Goal: Task Accomplishment & Management: Manage account settings

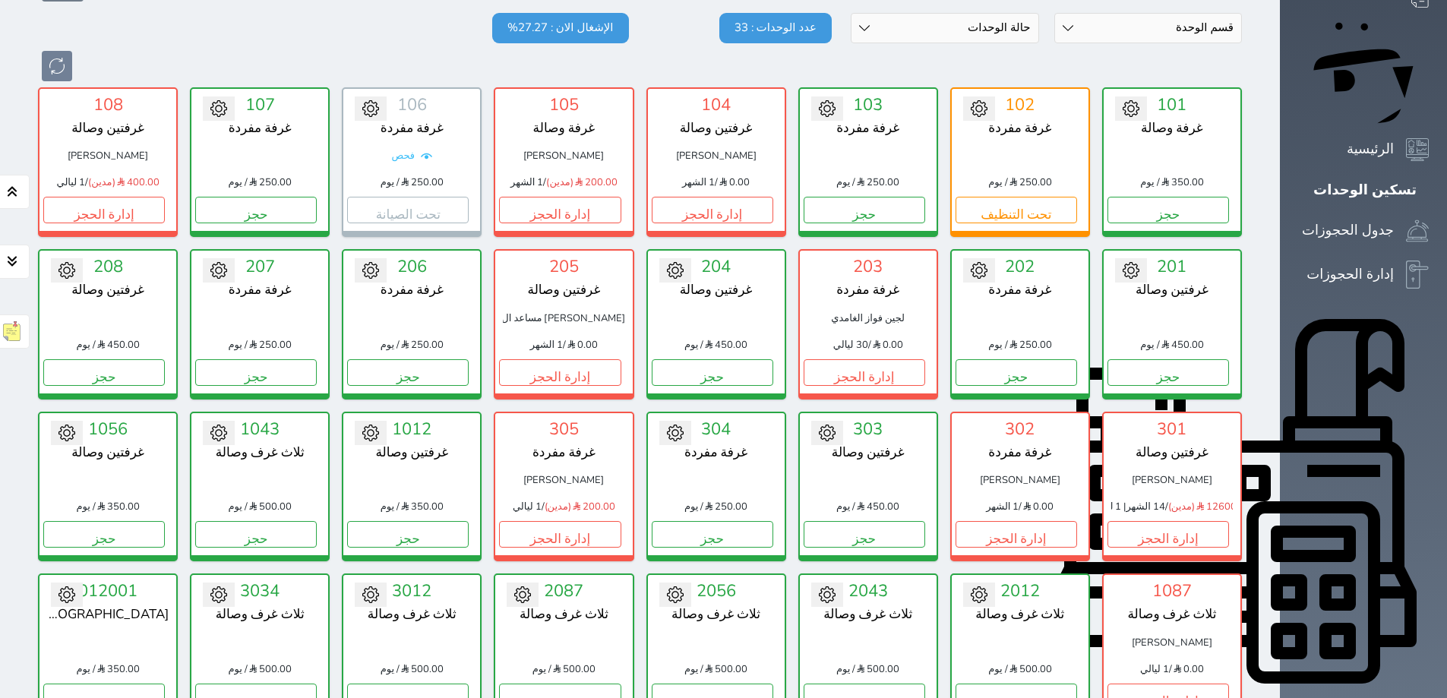
scroll to position [152, 0]
click at [74, 196] on button "إدارة الحجز" at bounding box center [104, 209] width 122 height 27
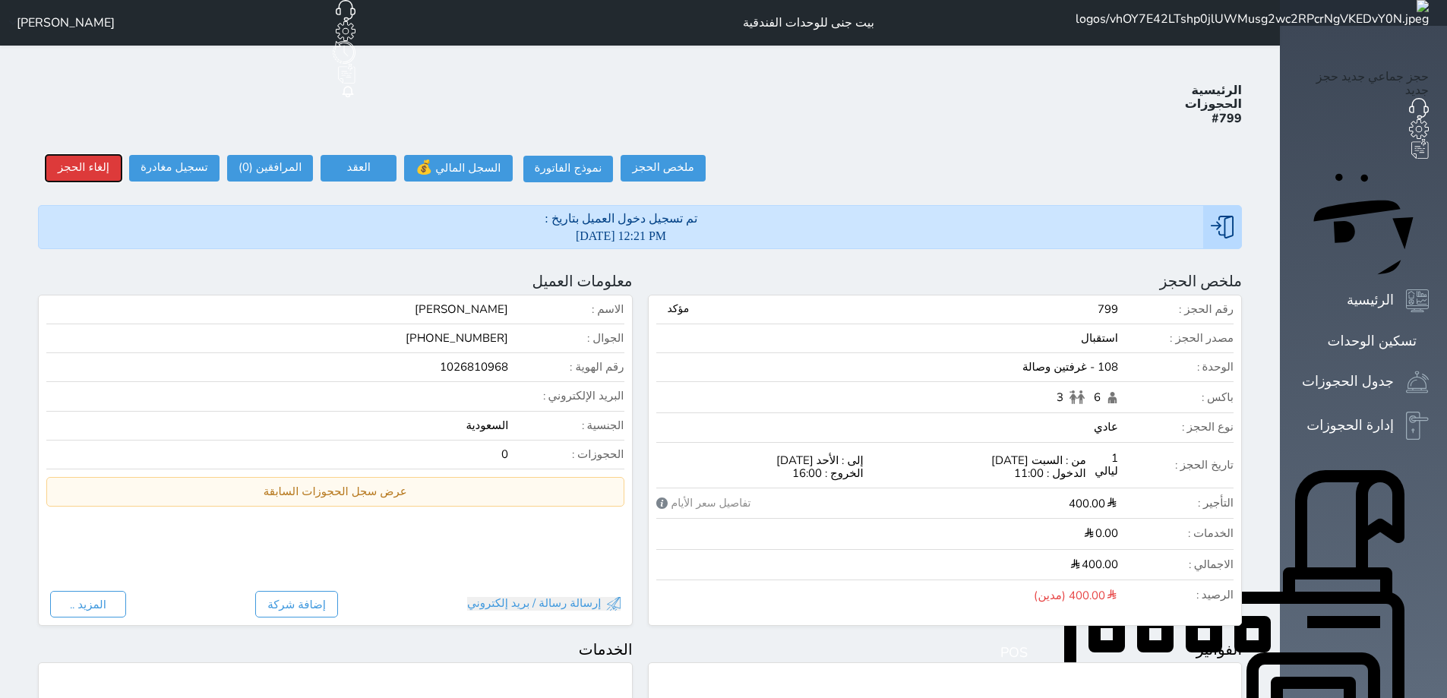
click at [77, 155] on button "إلغاء الحجز" at bounding box center [84, 168] width 76 height 27
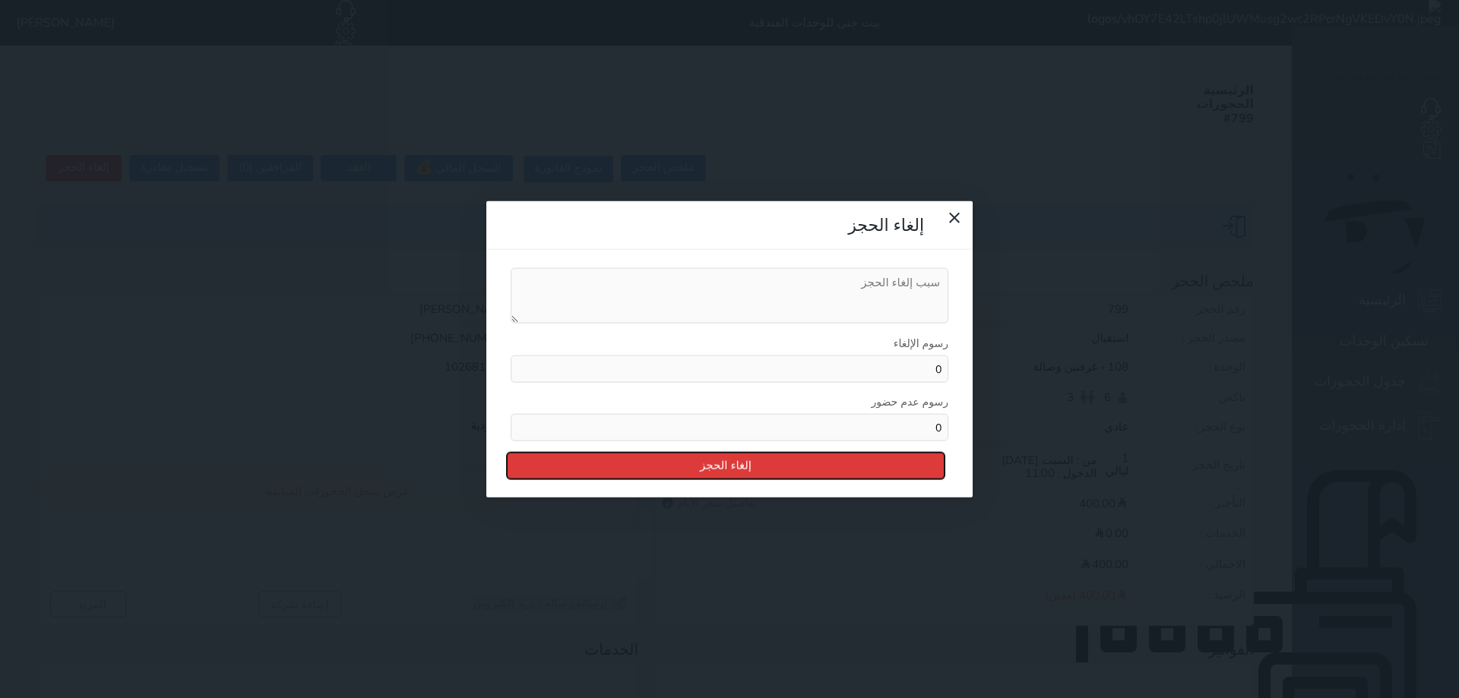
click at [764, 453] on button "إلغاء الحجز" at bounding box center [726, 466] width 438 height 27
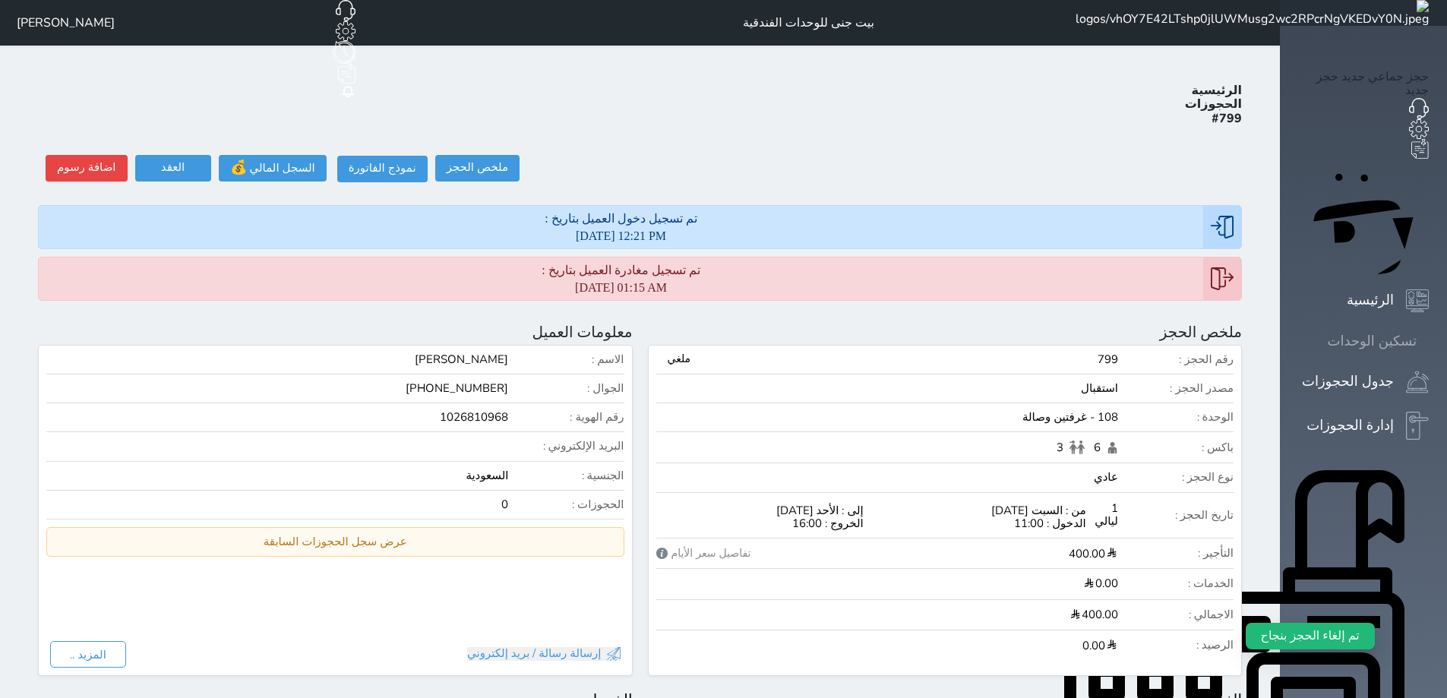
click at [1429, 341] on icon at bounding box center [1429, 341] width 0 height 0
